Goal: Navigation & Orientation: Go to known website

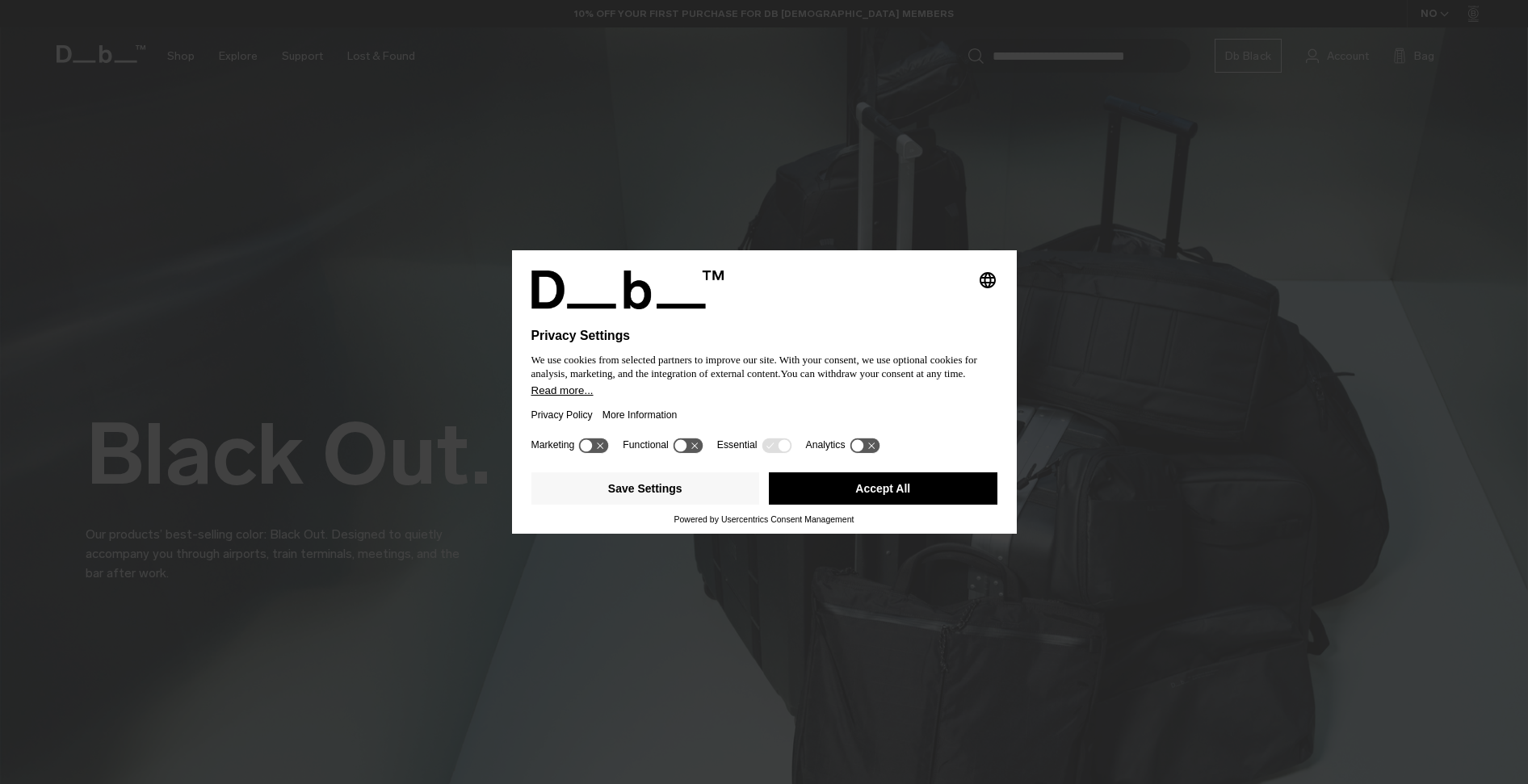
click at [655, 390] on button "Read more..." at bounding box center [764, 390] width 466 height 12
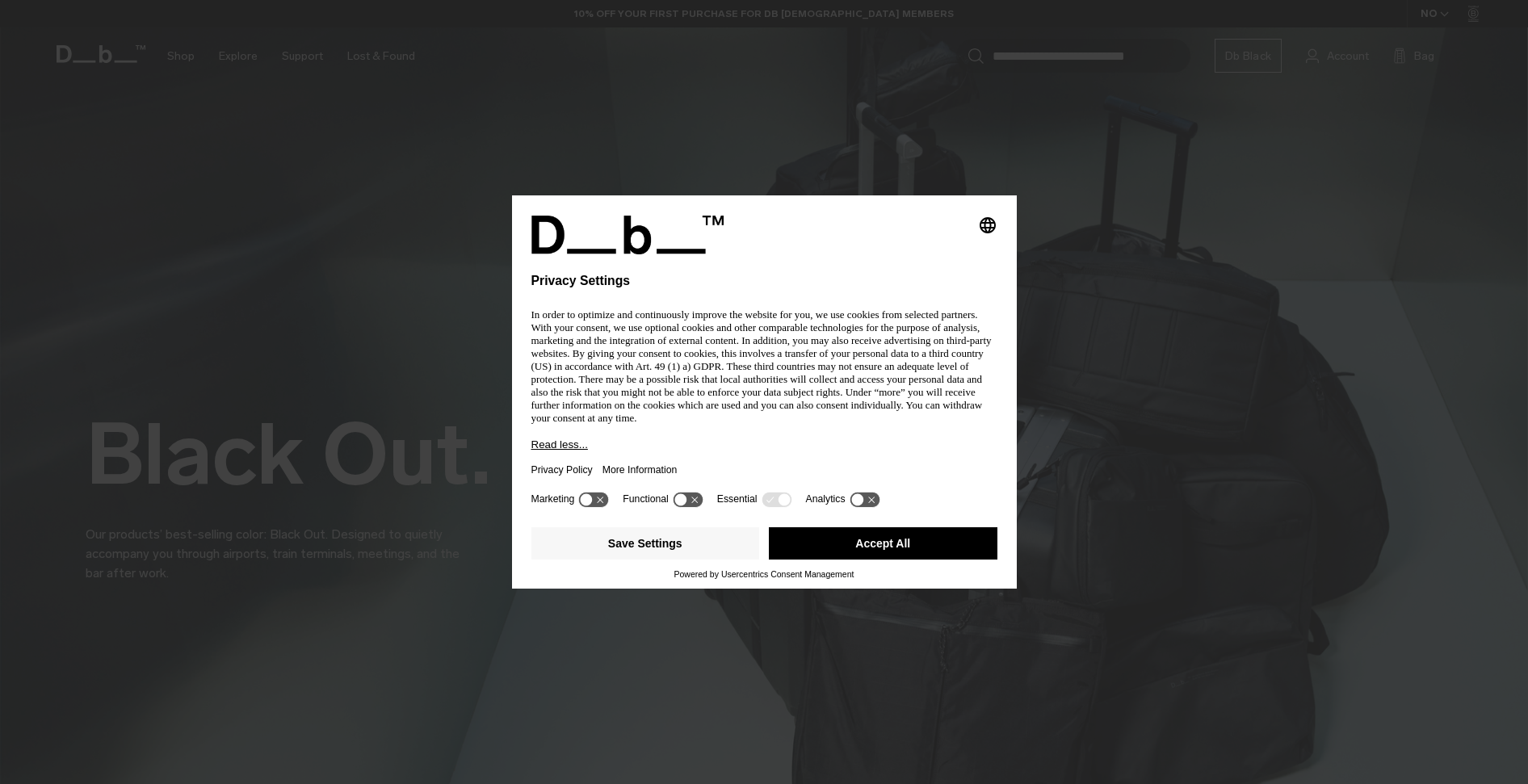
click at [889, 546] on button "Accept All" at bounding box center [883, 544] width 228 height 32
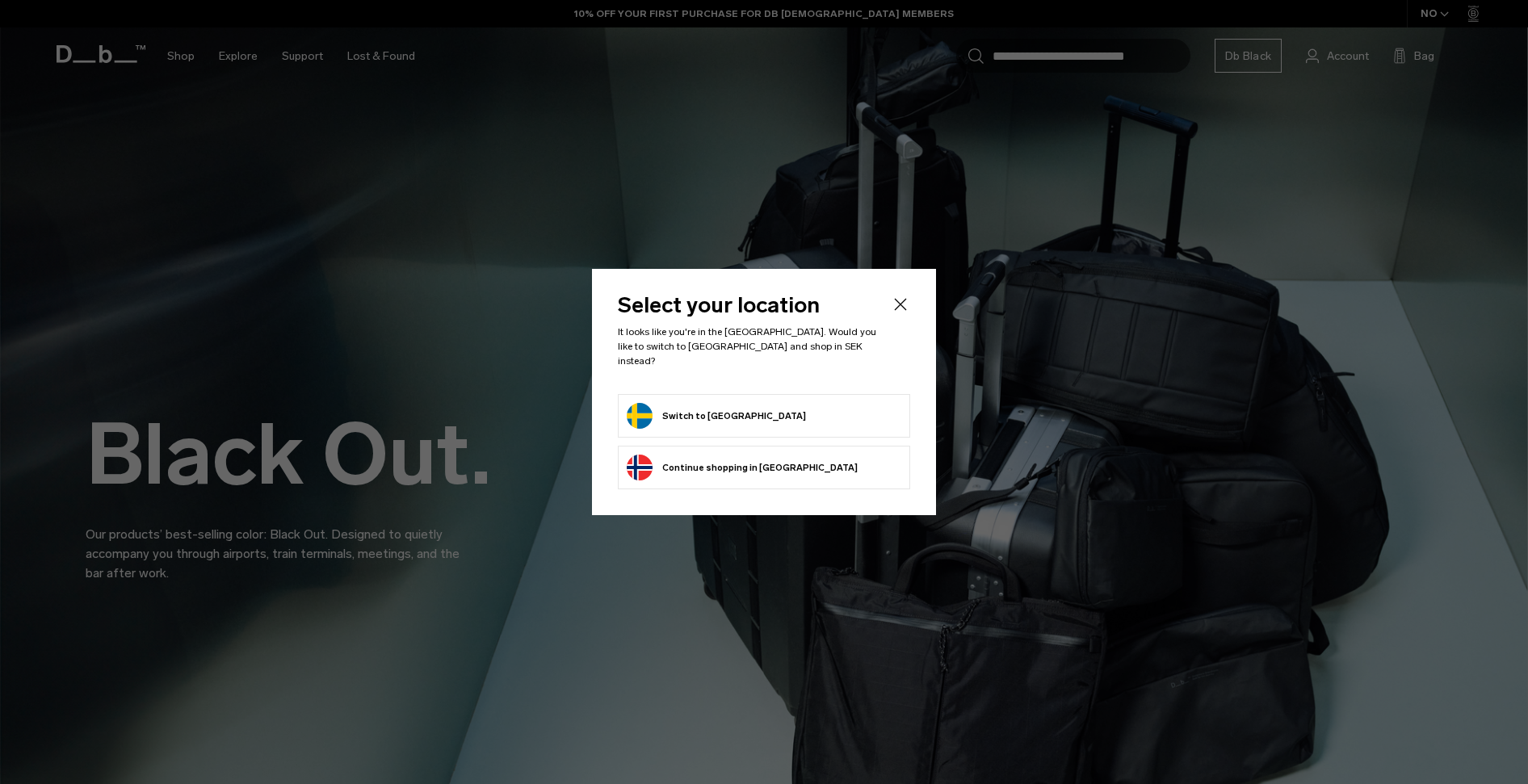
click at [733, 414] on button "Switch to [GEOGRAPHIC_DATA]" at bounding box center [716, 416] width 179 height 26
